Goal: Use online tool/utility: Utilize a website feature to perform a specific function

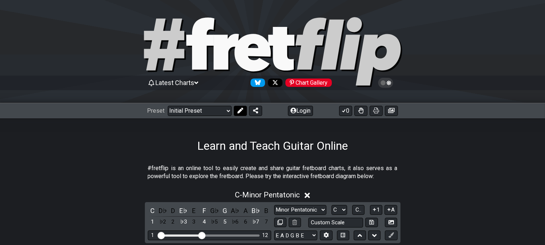
click at [242, 110] on icon at bounding box center [240, 110] width 6 height 6
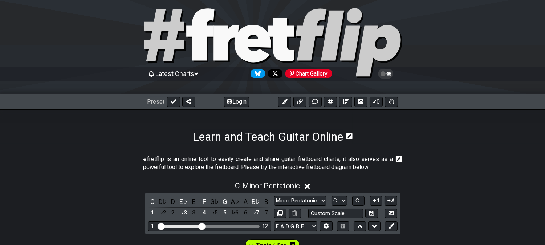
scroll to position [161, 0]
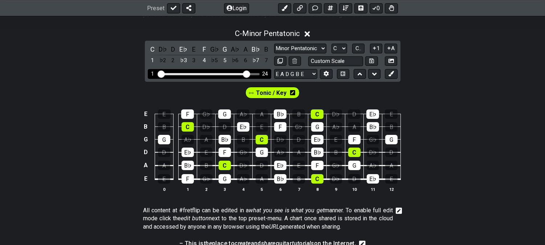
drag, startPoint x: 219, startPoint y: 74, endPoint x: 246, endPoint y: 74, distance: 26.9
click at [246, 73] on input "Visible fret range" at bounding box center [209, 73] width 103 height 0
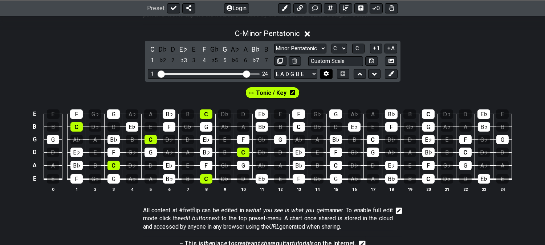
click at [325, 74] on icon at bounding box center [326, 73] width 5 height 5
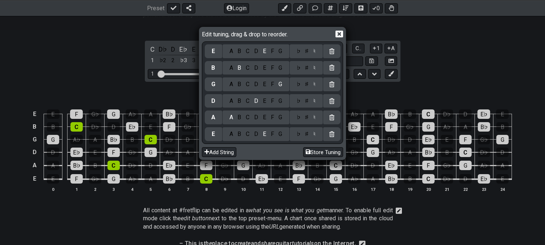
click at [256, 136] on div "D" at bounding box center [256, 134] width 9 height 8
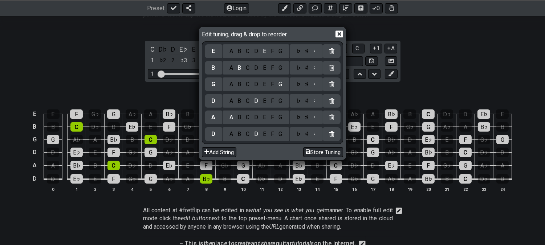
click at [232, 84] on div "A" at bounding box center [231, 84] width 8 height 8
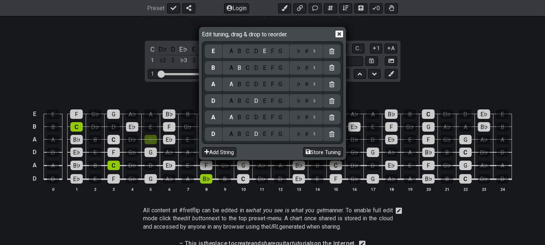
click at [230, 67] on div "A" at bounding box center [231, 68] width 8 height 8
click at [258, 55] on div "D" at bounding box center [256, 51] width 9 height 8
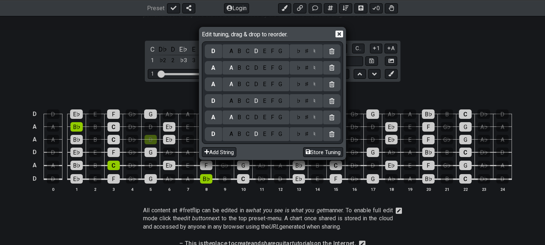
click at [340, 37] on icon at bounding box center [339, 33] width 8 height 7
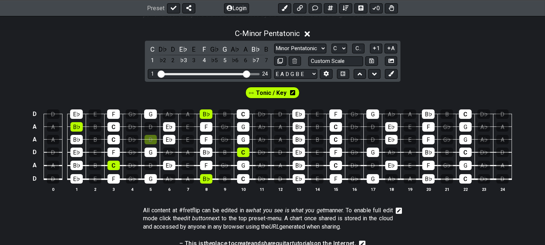
click at [290, 95] on icon at bounding box center [292, 92] width 5 height 5
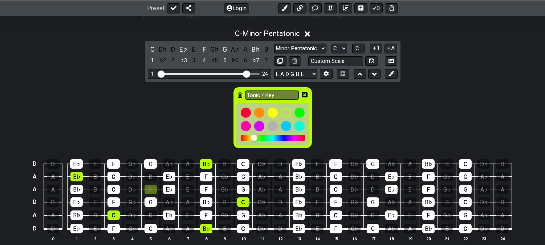
click at [241, 93] on icon at bounding box center [239, 95] width 5 height 6
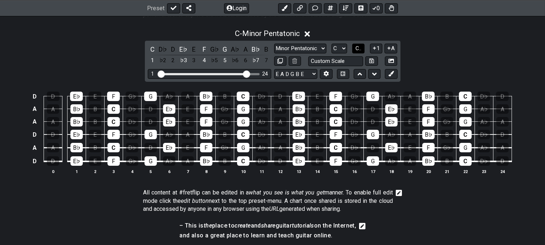
click at [357, 48] on span "C.." at bounding box center [358, 48] width 6 height 7
click at [358, 48] on span "1..7" at bounding box center [358, 48] width 9 height 7
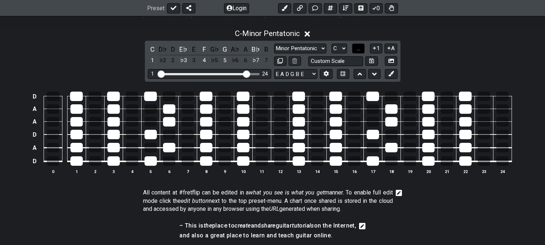
click at [357, 48] on span "..." at bounding box center [358, 48] width 3 height 7
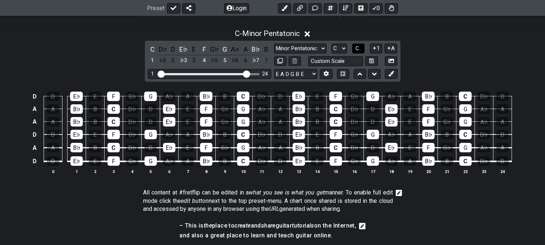
click at [357, 48] on span "C.." at bounding box center [358, 48] width 6 height 7
click at [277, 62] on icon at bounding box center [279, 60] width 5 height 5
select select "C"
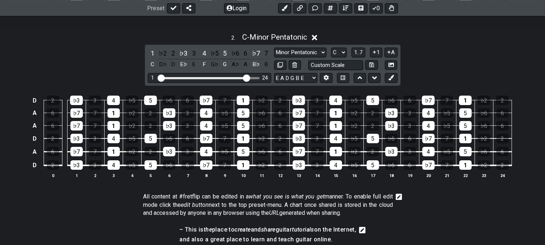
scroll to position [322, 0]
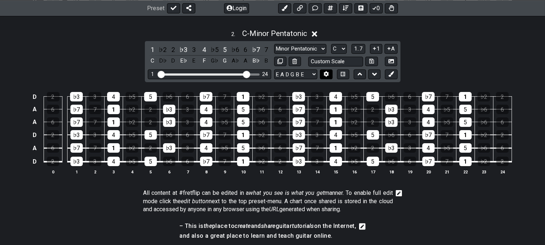
click at [326, 74] on icon at bounding box center [325, 73] width 5 height 5
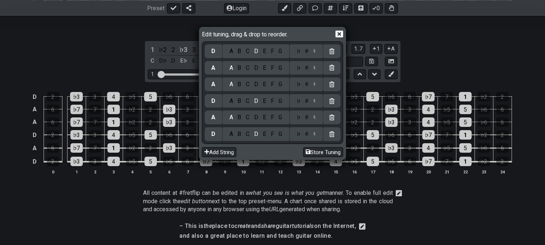
click at [281, 84] on div "G" at bounding box center [280, 84] width 8 height 8
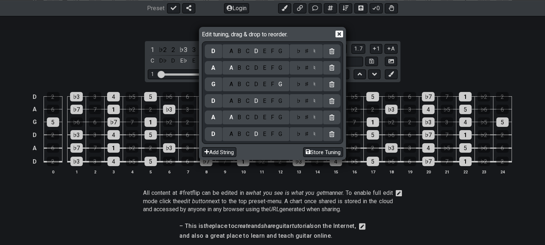
click at [272, 66] on div "F" at bounding box center [272, 68] width 8 height 8
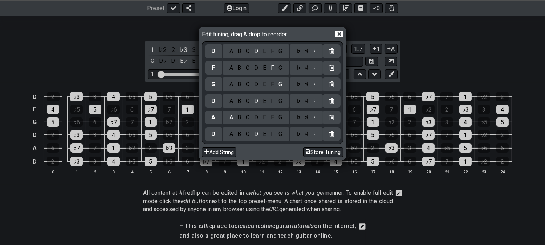
click at [271, 117] on div "F" at bounding box center [272, 117] width 8 height 8
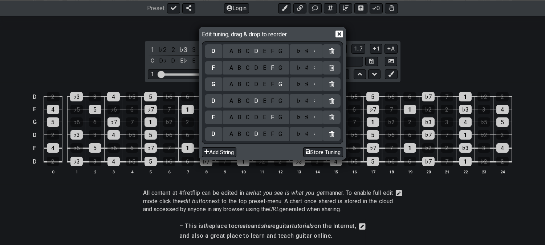
click at [239, 100] on div "B" at bounding box center [239, 101] width 8 height 8
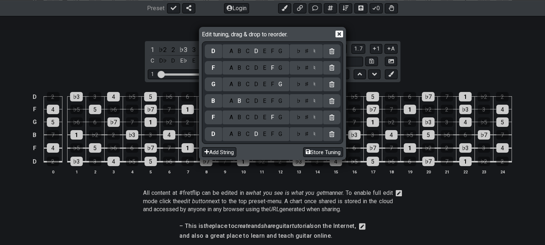
click at [239, 132] on div "B" at bounding box center [239, 134] width 8 height 8
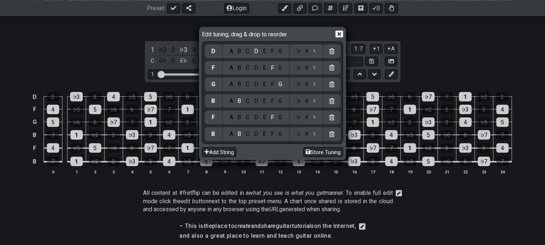
click at [238, 54] on div "B" at bounding box center [239, 51] width 8 height 8
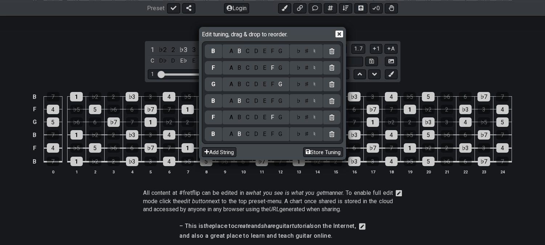
click at [280, 63] on div "A B C D E F G" at bounding box center [256, 68] width 67 height 14
click at [282, 66] on div "G" at bounding box center [280, 68] width 8 height 8
click at [284, 115] on div "G" at bounding box center [280, 117] width 8 height 8
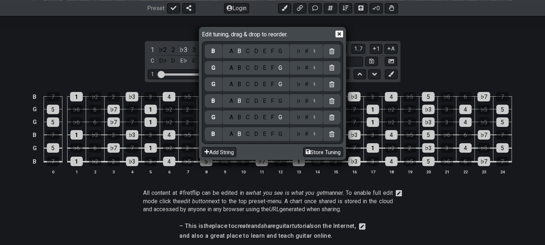
click at [246, 134] on div "C" at bounding box center [248, 134] width 8 height 8
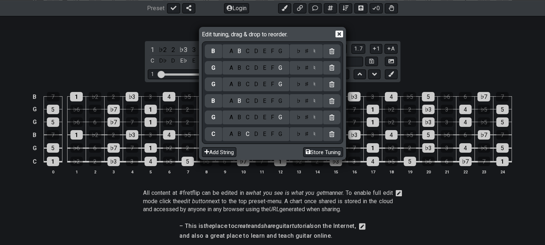
click at [248, 100] on div "C" at bounding box center [248, 101] width 8 height 8
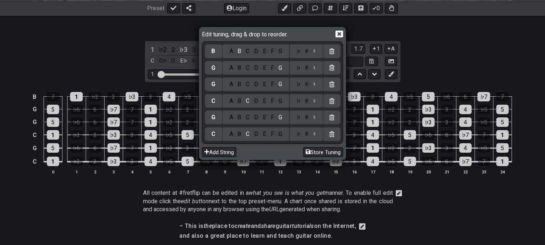
click at [247, 55] on div "C" at bounding box center [248, 51] width 8 height 8
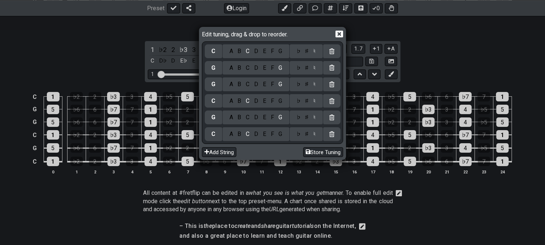
click at [339, 33] on icon at bounding box center [339, 34] width 8 height 8
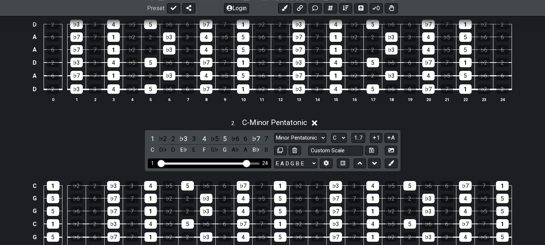
scroll to position [282, 0]
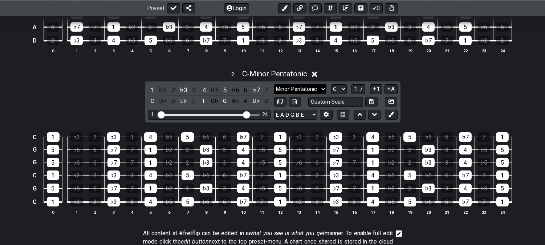
click at [290, 87] on select "Minor Pentatonic Click to edit Minor Pentatonic Major Pentatonic Minor Blues Ma…" at bounding box center [300, 89] width 52 height 10
click at [298, 89] on select "Minor Pentatonic Click to edit Minor Pentatonic Major Pentatonic Minor Blues Ma…" at bounding box center [300, 89] width 52 height 10
click at [391, 115] on icon at bounding box center [390, 113] width 5 height 5
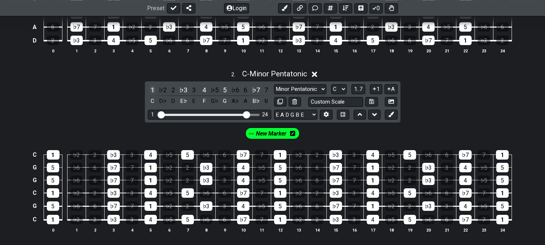
click at [149, 88] on div "1" at bounding box center [152, 90] width 9 height 10
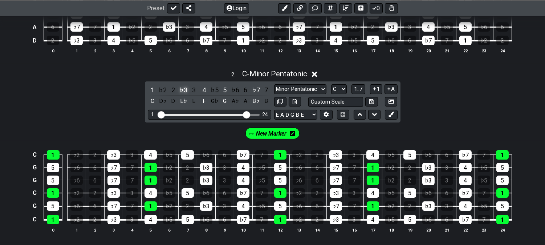
click at [184, 88] on div "♭3" at bounding box center [183, 90] width 9 height 10
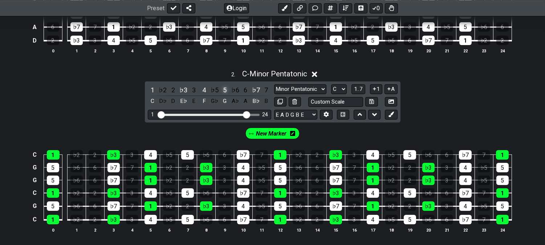
click at [223, 89] on div "5" at bounding box center [224, 90] width 9 height 10
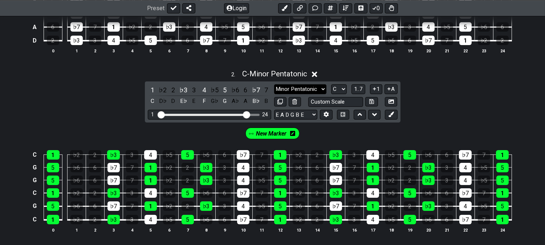
click at [285, 89] on select "Minor Pentatonic Click to edit Minor Pentatonic Major Pentatonic Minor Blues Ma…" at bounding box center [300, 89] width 52 height 10
click at [230, 141] on div "C 1 ♭2 2 ♭3 3 4 ♭5 5 ♭6 6 ♭7 7 1 ♭2 2 ♭3 3 4 ♭5 5 ♭6 6 ♭7 7 1 G 5 ♭6 6 ♭7 7 1 ♭…" at bounding box center [272, 192] width 545 height 102
click at [183, 87] on div "♭3" at bounding box center [183, 90] width 9 height 10
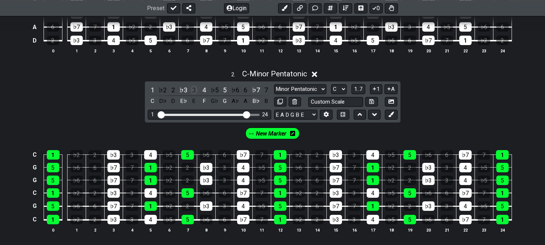
click at [191, 87] on div "3" at bounding box center [193, 90] width 9 height 10
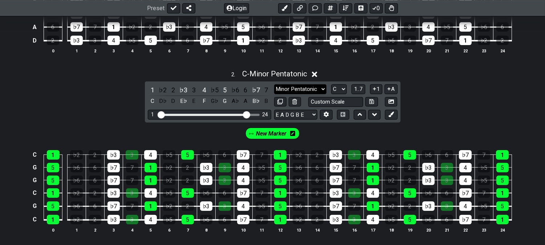
click at [284, 91] on select "Minor Pentatonic Click to edit Minor Pentatonic Major Pentatonic Minor Blues Ma…" at bounding box center [300, 89] width 52 height 10
select select "Major Pentatonic"
click at [274, 84] on select "Minor Pentatonic Click to edit Minor Pentatonic Major Pentatonic Minor Blues Ma…" at bounding box center [300, 89] width 52 height 10
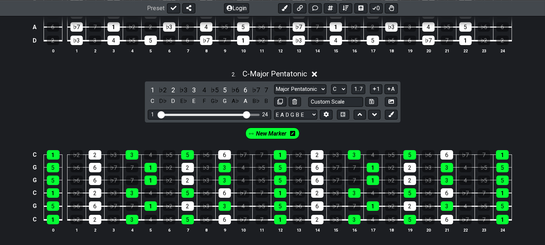
click at [274, 132] on span "New Marker" at bounding box center [271, 133] width 30 height 11
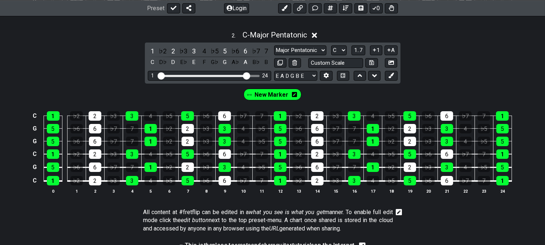
scroll to position [322, 0]
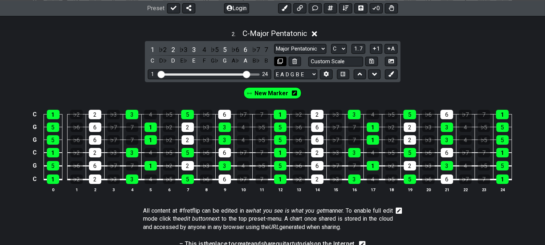
click at [281, 60] on icon at bounding box center [279, 60] width 5 height 5
select select "Major Pentatonic"
select select "C"
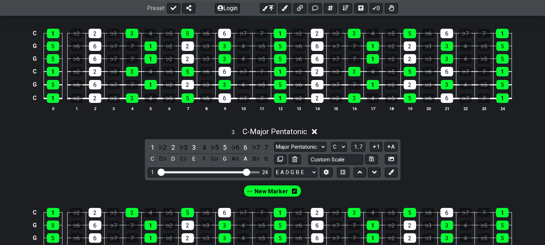
scroll to position [484, 0]
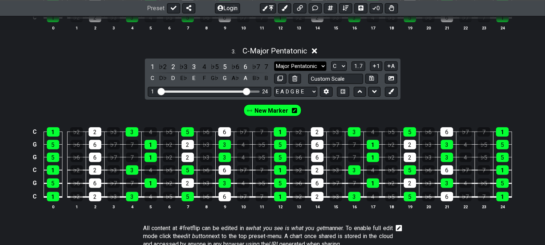
click at [289, 67] on select "Minor Pentatonic Click to edit Minor Pentatonic Major Pentatonic Minor Blues Ma…" at bounding box center [300, 66] width 52 height 10
click at [194, 111] on div "New Marker" at bounding box center [272, 108] width 545 height 18
click at [324, 91] on icon at bounding box center [326, 91] width 5 height 5
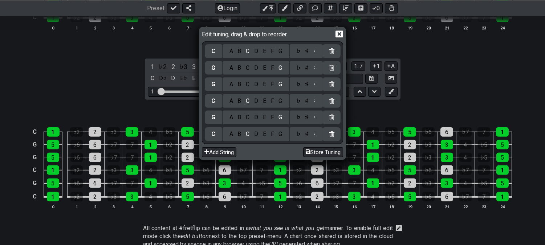
click at [338, 35] on icon at bounding box center [339, 34] width 8 height 8
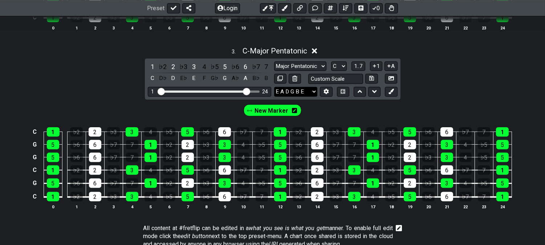
click at [290, 88] on select "E A D G B E E A D G B E E A D G B E B E A D F♯ B A D G C E A D A D G B E E♭ A♭ …" at bounding box center [295, 92] width 43 height 10
select select "E A D G B E"
click at [274, 87] on select "E A D G B E E A D G B E E A D G B E B E A D F♯ B A D G C E A D A D G B E E♭ A♭ …" at bounding box center [295, 92] width 43 height 10
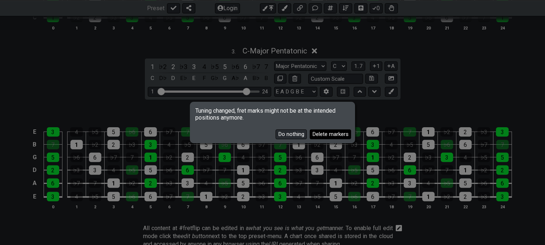
click at [321, 133] on button "Delete markers" at bounding box center [330, 134] width 41 height 10
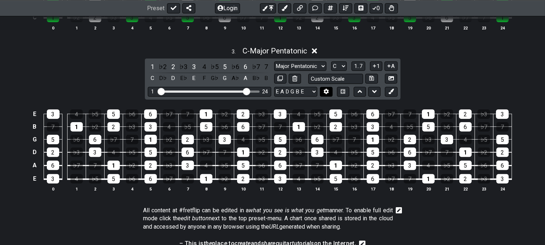
click at [321, 90] on button at bounding box center [326, 92] width 12 height 10
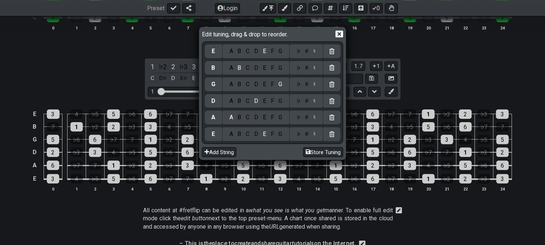
click at [278, 49] on div "G" at bounding box center [280, 51] width 8 height 8
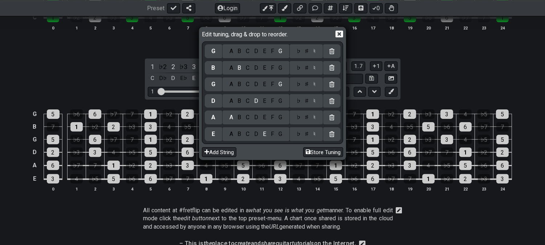
click at [337, 33] on icon at bounding box center [339, 33] width 8 height 7
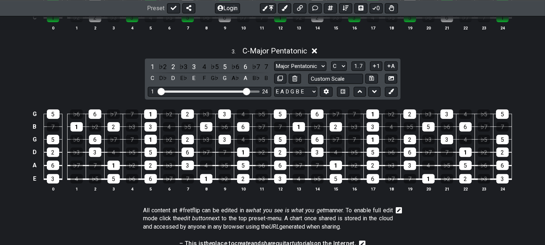
click at [42, 67] on div "3 . C - Major Pentatonic 1 ♭2 2 ♭3 3 4 ♭5 5 ♭6 6 ♭7 7 C D♭ D E♭ E F G♭ G A♭ A B…" at bounding box center [272, 122] width 545 height 160
